Goal: Check status: Check status

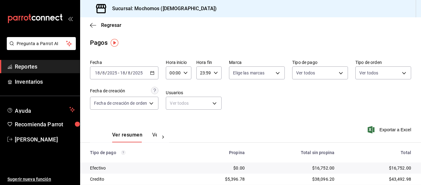
click at [185, 73] on \(Stroke\) "button" at bounding box center [186, 72] width 4 height 2
click at [174, 103] on span "05" at bounding box center [173, 100] width 2 height 5
type input "05:00"
click at [245, 115] on div at bounding box center [210, 92] width 421 height 185
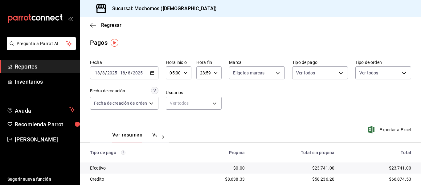
click at [218, 75] on div "23:59 Hora fin" at bounding box center [208, 72] width 25 height 13
click at [203, 123] on button "04" at bounding box center [203, 119] width 10 height 12
type input "04:59"
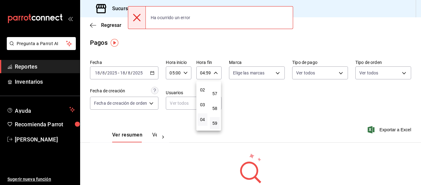
click at [278, 96] on div at bounding box center [210, 92] width 421 height 185
click at [153, 73] on icon "button" at bounding box center [152, 73] width 4 height 4
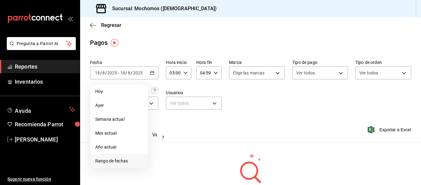
click at [114, 161] on span "Rango de fechas" at bounding box center [119, 160] width 48 height 6
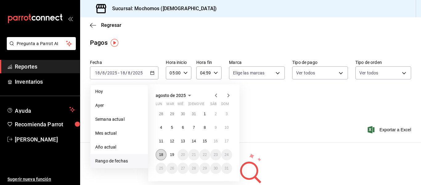
click at [159, 152] on button "18" at bounding box center [161, 154] width 11 height 11
click at [171, 153] on abbr "19" at bounding box center [172, 154] width 4 height 4
type input "00:00"
type input "23:59"
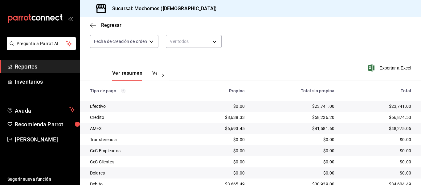
scroll to position [88, 0]
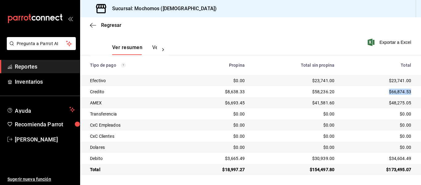
drag, startPoint x: 405, startPoint y: 88, endPoint x: 379, endPoint y: 89, distance: 26.8
click at [379, 89] on td "$66,874.53" at bounding box center [380, 91] width 82 height 11
copy div "$66,874.53"
drag, startPoint x: 410, startPoint y: 100, endPoint x: 382, endPoint y: 103, distance: 28.6
click at [382, 103] on td "$48,275.05" at bounding box center [380, 102] width 82 height 11
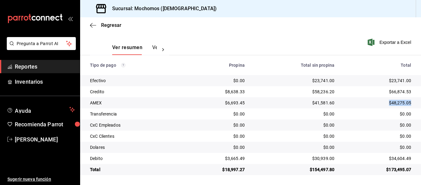
copy div "$48,275.05"
drag, startPoint x: 412, startPoint y: 160, endPoint x: 377, endPoint y: 161, distance: 34.8
click at [377, 161] on td "$34,604.49" at bounding box center [380, 158] width 82 height 11
copy div "$34,604.49"
